Goal: Task Accomplishment & Management: Manage account settings

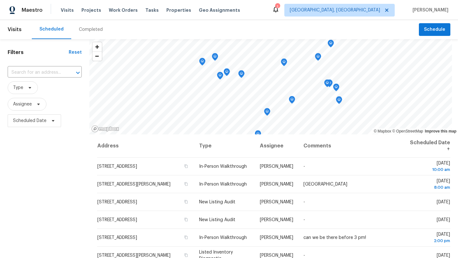
scroll to position [11, 0]
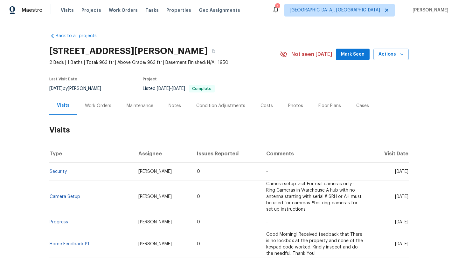
click at [351, 51] on span "Mark Seen" at bounding box center [353, 55] width 24 height 8
click at [96, 106] on div "Work Orders" at bounding box center [98, 106] width 26 height 6
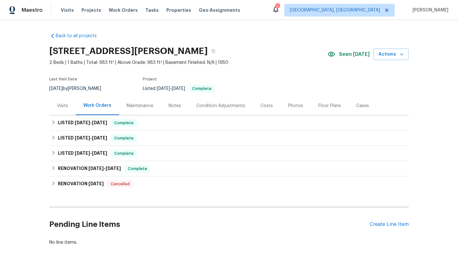
click at [62, 104] on div "Visits" at bounding box center [62, 106] width 11 height 6
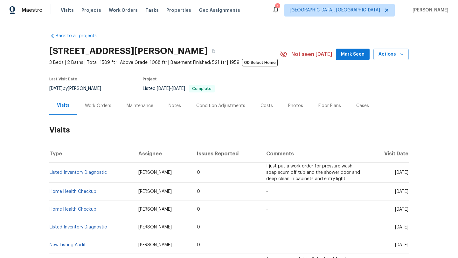
click at [355, 55] on span "Mark Seen" at bounding box center [353, 55] width 24 height 8
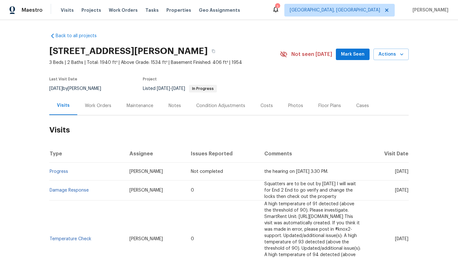
click at [358, 56] on span "Mark Seen" at bounding box center [353, 55] width 24 height 8
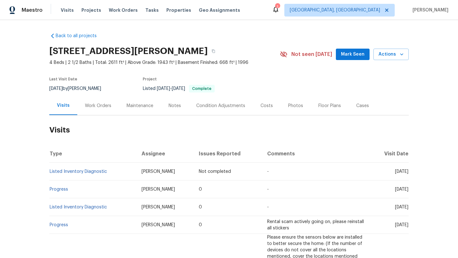
click at [91, 105] on div "Work Orders" at bounding box center [98, 106] width 26 height 6
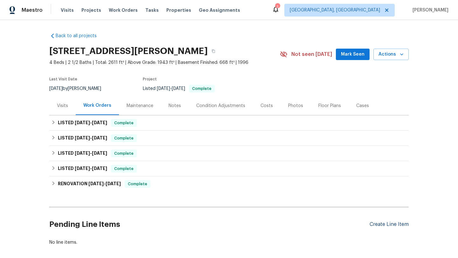
click at [403, 223] on div "Create Line Item" at bounding box center [388, 224] width 39 height 6
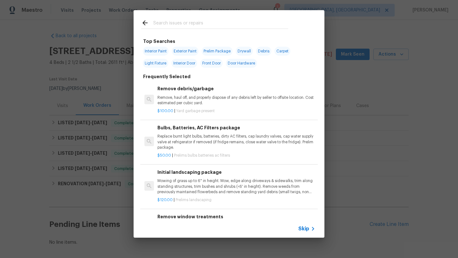
click at [194, 24] on input "text" at bounding box center [220, 24] width 135 height 10
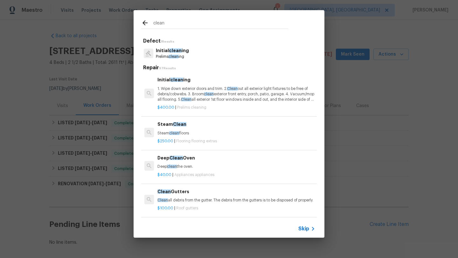
type input "clean"
click at [162, 132] on p "Steam clean floors" at bounding box center [236, 133] width 158 height 5
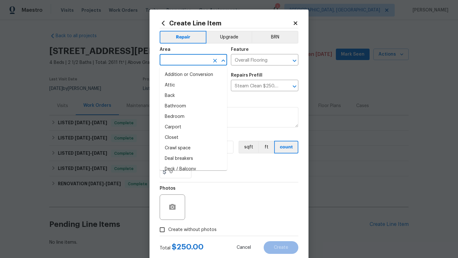
click at [174, 57] on input "text" at bounding box center [184, 61] width 50 height 10
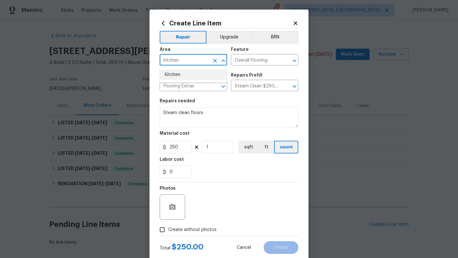
click at [176, 71] on li "Kitchen" at bounding box center [192, 75] width 67 height 10
type input "Kitchen"
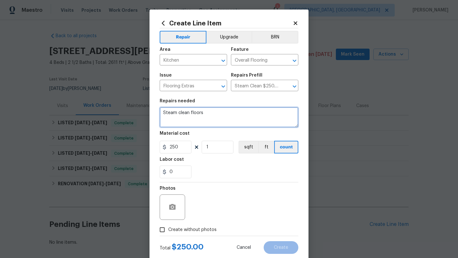
click at [214, 115] on textarea "Steam clean floors" at bounding box center [228, 117] width 139 height 20
drag, startPoint x: 175, startPoint y: 112, endPoint x: 150, endPoint y: 114, distance: 24.9
click at [150, 114] on div "Create Line Item Repair Upgrade BRN Area Kitchen ​ Feature Overall Flooring ​ I…" at bounding box center [228, 137] width 159 height 254
click at [256, 115] on textarea "In kitchen when the smell is clean floors" at bounding box center [228, 117] width 139 height 20
click at [285, 112] on textarea "In kitchen when the smell is clean floors. Also put air freshenrs in the entry,…" at bounding box center [228, 117] width 139 height 20
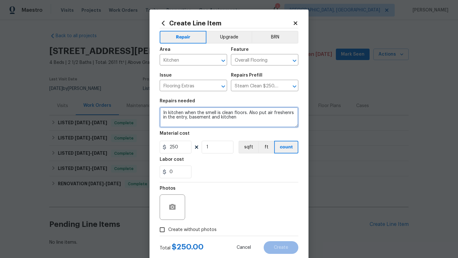
click at [285, 112] on textarea "In kitchen when the smell is clean floors. Also put air freshenrs in the entry,…" at bounding box center [228, 117] width 139 height 20
click at [284, 113] on textarea "In kitchen when the smell is clean floors. Also put air freshenrs in the entry,…" at bounding box center [228, 117] width 139 height 20
click at [275, 123] on textarea "In kitchen when the smell is clean floors. Also put air freshenrs in the entry,…" at bounding box center [228, 117] width 139 height 20
click at [288, 114] on textarea "In kitchen when the smell is clean floors. Also put air freshenrs in the entry,…" at bounding box center [228, 117] width 139 height 20
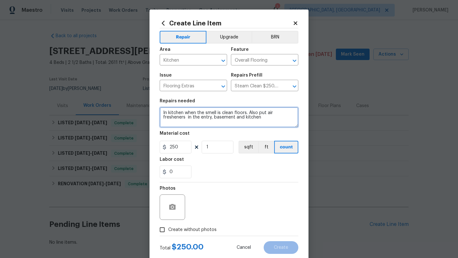
type textarea "In kitchen when the smell is clean floors. Also put air fresheners in the entry…"
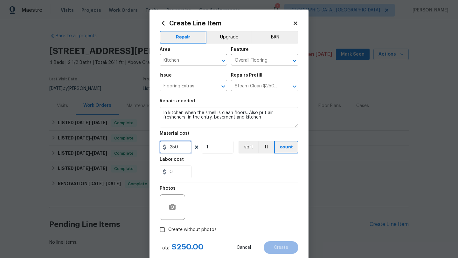
drag, startPoint x: 179, startPoint y: 146, endPoint x: 155, endPoint y: 146, distance: 24.5
click at [155, 146] on div "Create Line Item Repair Upgrade BRN Area Kitchen ​ Feature Overall Flooring ​ I…" at bounding box center [228, 137] width 159 height 254
type input "75"
click at [164, 230] on input "Create without photos" at bounding box center [162, 230] width 12 height 12
checkbox input "true"
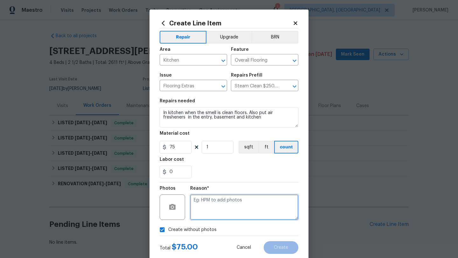
click at [231, 210] on textarea at bounding box center [244, 206] width 108 height 25
type textarea "desk"
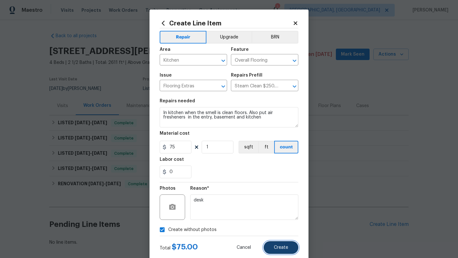
click at [276, 248] on span "Create" at bounding box center [281, 247] width 14 height 5
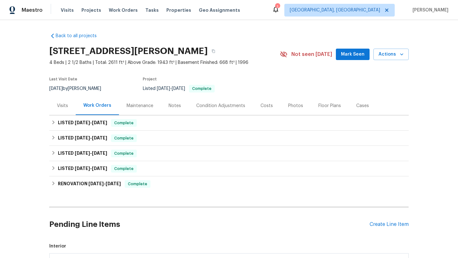
click at [38, 235] on div "Back to all projects 9740 Burton Dr, Twinsburg, OH 44087 4 Beds | 2 1/2 Baths |…" at bounding box center [229, 139] width 458 height 238
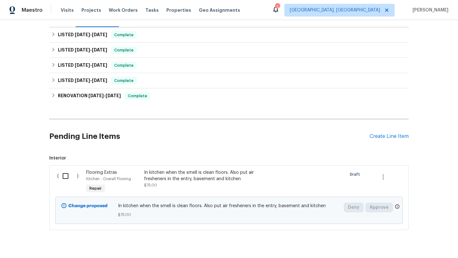
scroll to position [103, 0]
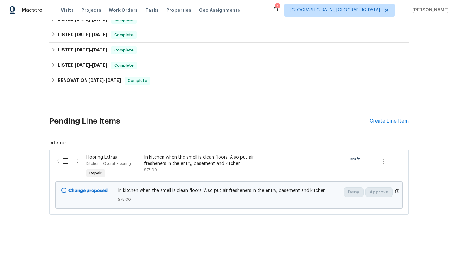
click at [65, 160] on input "checkbox" at bounding box center [68, 160] width 18 height 13
checkbox input "true"
click at [408, 245] on span "Create Work Order" at bounding box center [421, 242] width 42 height 8
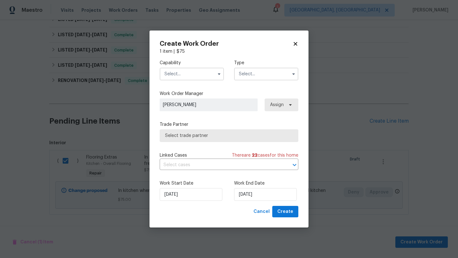
click at [197, 77] on input "text" at bounding box center [191, 74] width 64 height 13
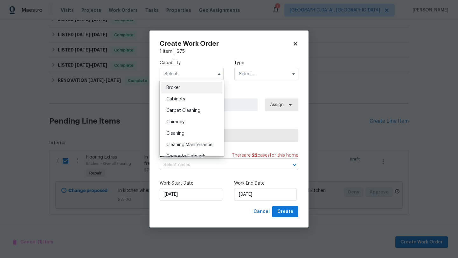
scroll to position [49, 0]
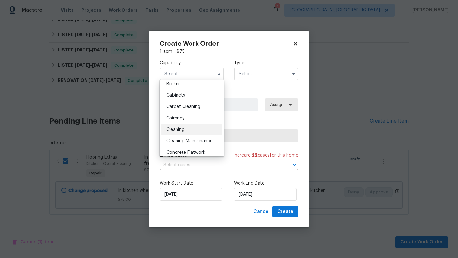
click at [184, 127] on span "Cleaning" at bounding box center [175, 129] width 18 height 4
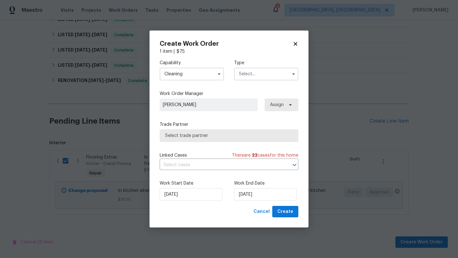
click at [258, 68] on input "text" at bounding box center [266, 74] width 64 height 13
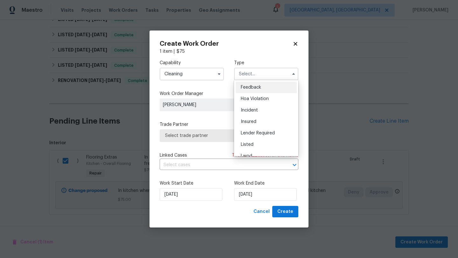
click at [183, 71] on input "Cleaning" at bounding box center [191, 74] width 64 height 13
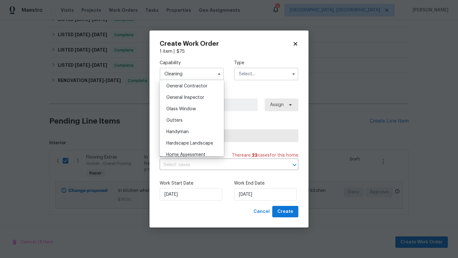
scroll to position [324, 0]
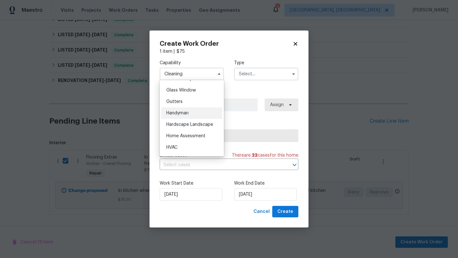
click at [178, 108] on div "Handyman" at bounding box center [191, 112] width 61 height 11
type input "Handyman"
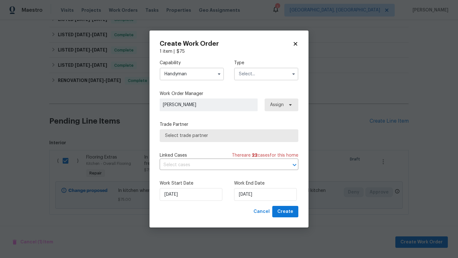
click at [252, 73] on input "text" at bounding box center [266, 74] width 64 height 13
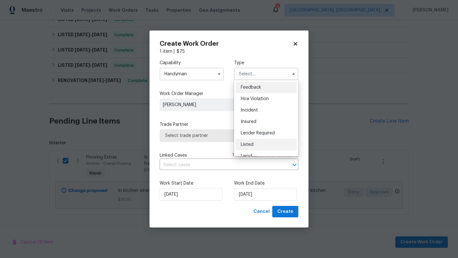
click at [250, 144] on span "Listed" at bounding box center [247, 144] width 13 height 4
type input "Listed"
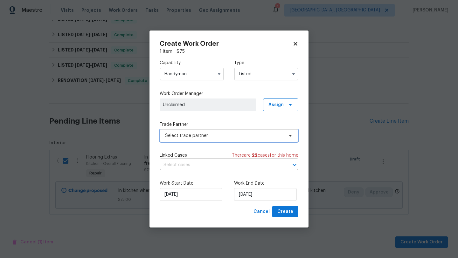
click at [201, 136] on span "Select trade partner" at bounding box center [224, 135] width 119 height 6
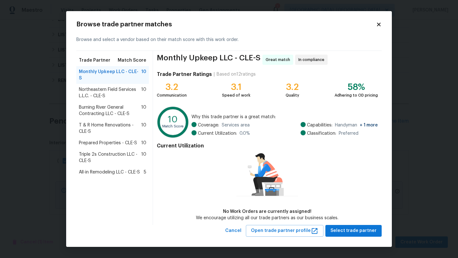
click at [84, 140] on span "Prepared Properties - CLE-S" at bounding box center [108, 143] width 58 height 6
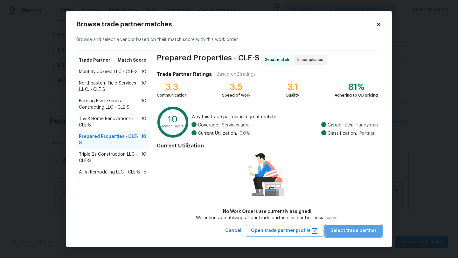
click at [365, 234] on span "Select trade partner" at bounding box center [353, 231] width 46 height 8
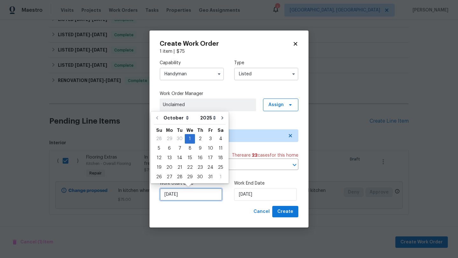
click at [186, 197] on input "[DATE]" at bounding box center [190, 194] width 63 height 13
click at [198, 138] on div "2" at bounding box center [200, 138] width 10 height 9
type input "10/2/2025"
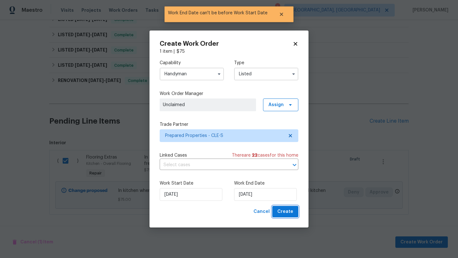
click at [286, 214] on span "Create" at bounding box center [285, 212] width 16 height 8
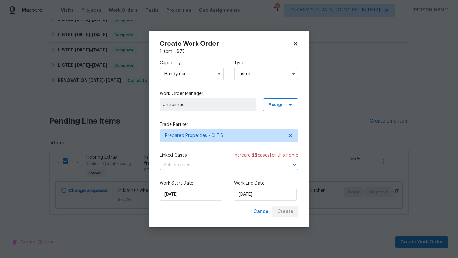
checkbox input "false"
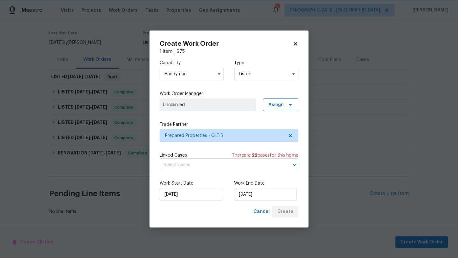
scroll to position [46, 0]
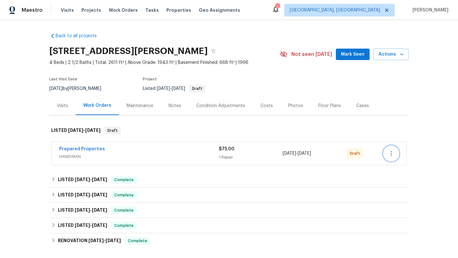
click at [394, 153] on icon "button" at bounding box center [391, 154] width 8 height 8
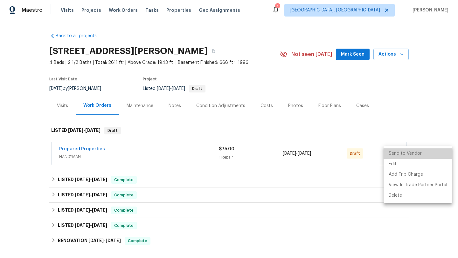
click at [388, 153] on li "Send to Vendor" at bounding box center [417, 153] width 69 height 10
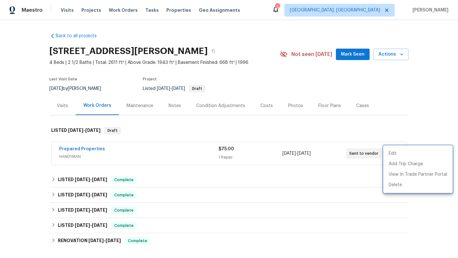
click at [344, 56] on div at bounding box center [229, 129] width 458 height 258
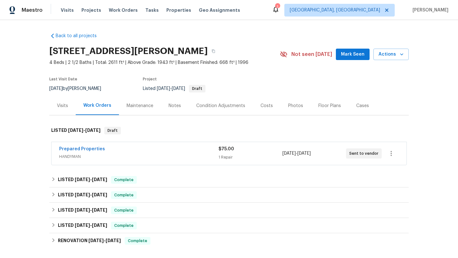
click at [60, 106] on div "Visits" at bounding box center [62, 106] width 11 height 6
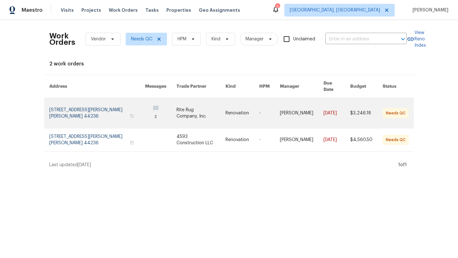
click at [71, 104] on link at bounding box center [97, 113] width 96 height 30
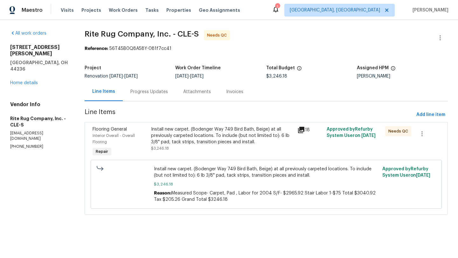
click at [182, 135] on div "Install new carpet. (Bodenger Way 749 Bird Bath, Beige) at all previously carpe…" at bounding box center [222, 135] width 142 height 19
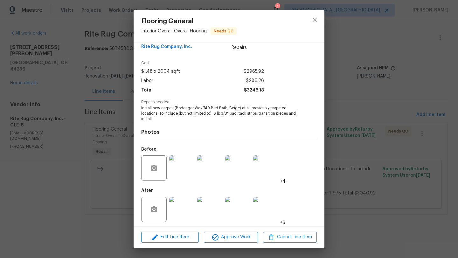
scroll to position [14, 0]
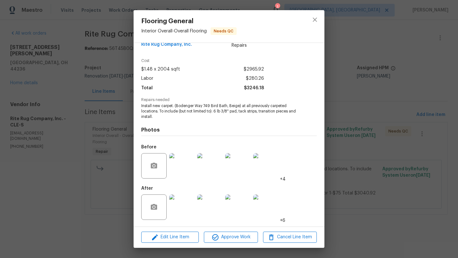
click at [174, 209] on img at bounding box center [181, 206] width 25 height 25
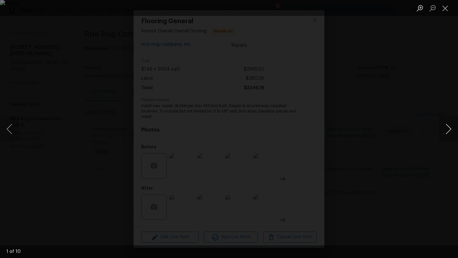
click at [446, 133] on button "Next image" at bounding box center [447, 128] width 19 height 25
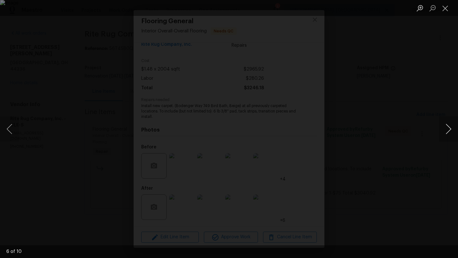
click at [446, 133] on button "Next image" at bounding box center [447, 128] width 19 height 25
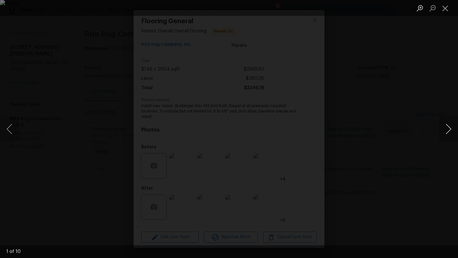
click at [446, 133] on button "Next image" at bounding box center [447, 128] width 19 height 25
click at [444, 7] on button "Close lightbox" at bounding box center [444, 8] width 13 height 11
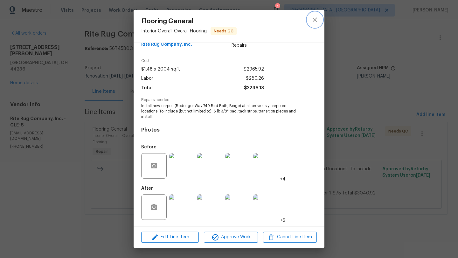
click at [314, 17] on icon "close" at bounding box center [315, 20] width 8 height 8
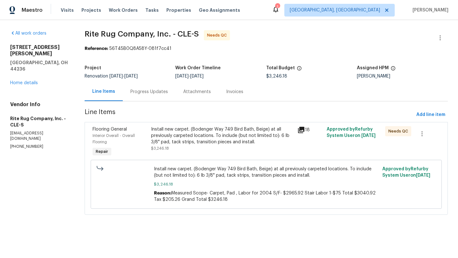
click at [155, 91] on div "Progress Updates" at bounding box center [148, 92] width 37 height 6
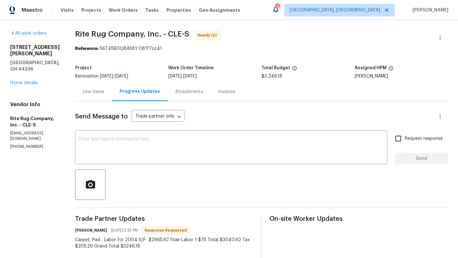
click at [100, 90] on div "Line Items" at bounding box center [94, 92] width 22 height 6
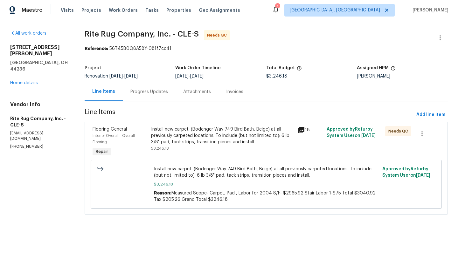
click at [178, 138] on div "Install new carpet. (Bodenger Way 749 Bird Bath, Beige) at all previously carpe…" at bounding box center [222, 135] width 142 height 19
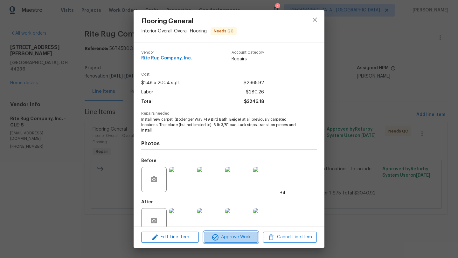
click at [224, 238] on span "Approve Work" at bounding box center [231, 237] width 50 height 8
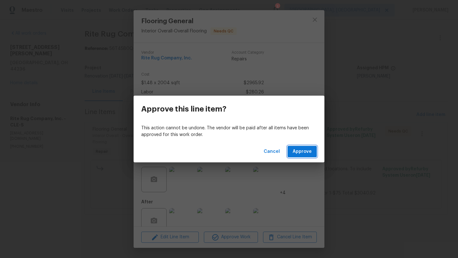
click at [300, 148] on span "Approve" at bounding box center [301, 152] width 19 height 8
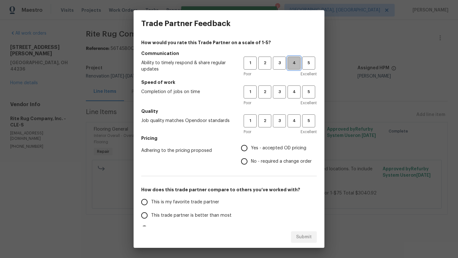
click at [291, 63] on span "4" at bounding box center [294, 62] width 12 height 7
click at [293, 92] on span "4" at bounding box center [294, 91] width 12 height 7
click at [292, 122] on span "4" at bounding box center [294, 120] width 12 height 7
click at [282, 119] on span "3" at bounding box center [279, 120] width 12 height 7
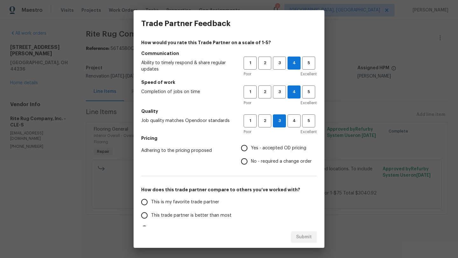
click at [246, 147] on input "Yes - accepted OD pricing" at bounding box center [243, 147] width 13 height 13
radio input "true"
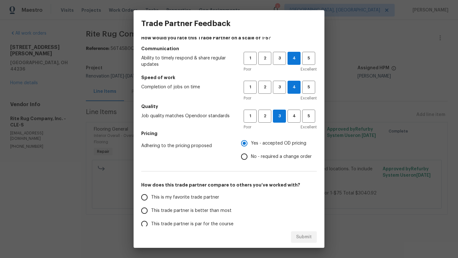
scroll to position [15, 0]
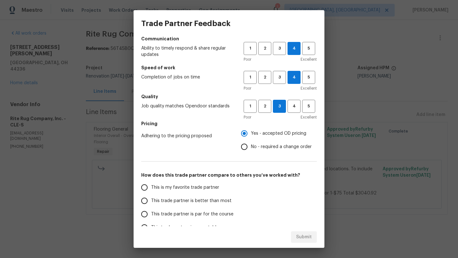
click at [162, 215] on span "This trade partner is par for the course" at bounding box center [192, 214] width 82 height 7
click at [151, 215] on input "This trade partner is par for the course" at bounding box center [144, 213] width 13 height 13
click at [304, 243] on div "Submit" at bounding box center [228, 237] width 191 height 22
click at [304, 241] on button "Submit" at bounding box center [304, 237] width 26 height 12
radio input "true"
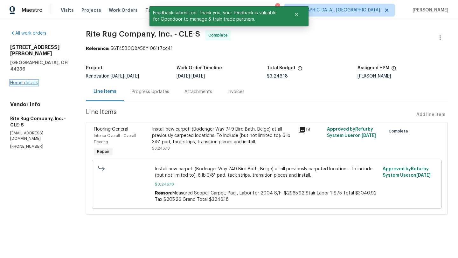
click at [28, 81] on link "Home details" at bounding box center [24, 83] width 28 height 4
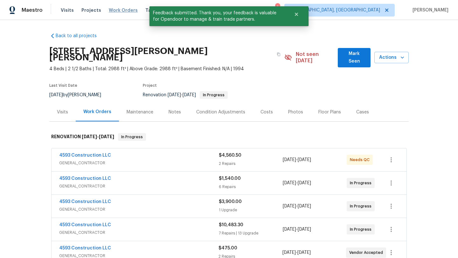
click at [113, 11] on span "Work Orders" at bounding box center [123, 10] width 29 height 6
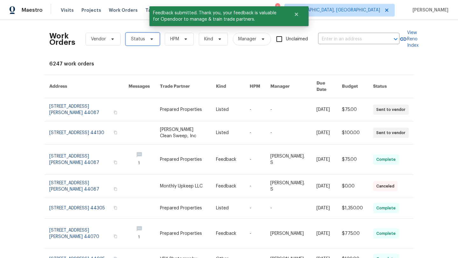
click at [134, 37] on span "Status" at bounding box center [138, 39] width 14 height 6
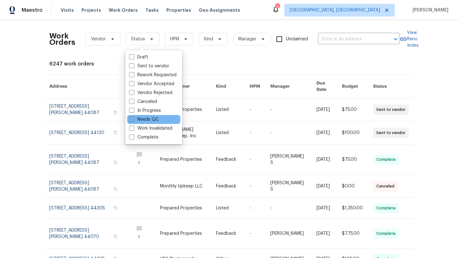
click at [146, 120] on label "Needs QC" at bounding box center [144, 119] width 30 height 6
click at [133, 120] on input "Needs QC" at bounding box center [131, 118] width 4 height 4
checkbox input "true"
